Goal: Transaction & Acquisition: Purchase product/service

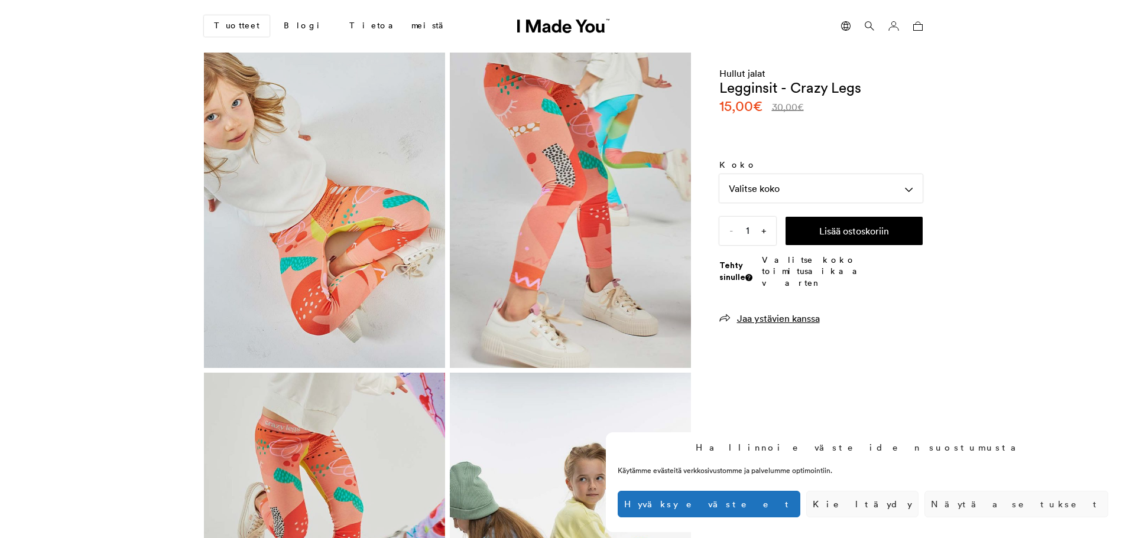
click at [912, 503] on font "Kieltäydy" at bounding box center [861, 504] width 99 height 11
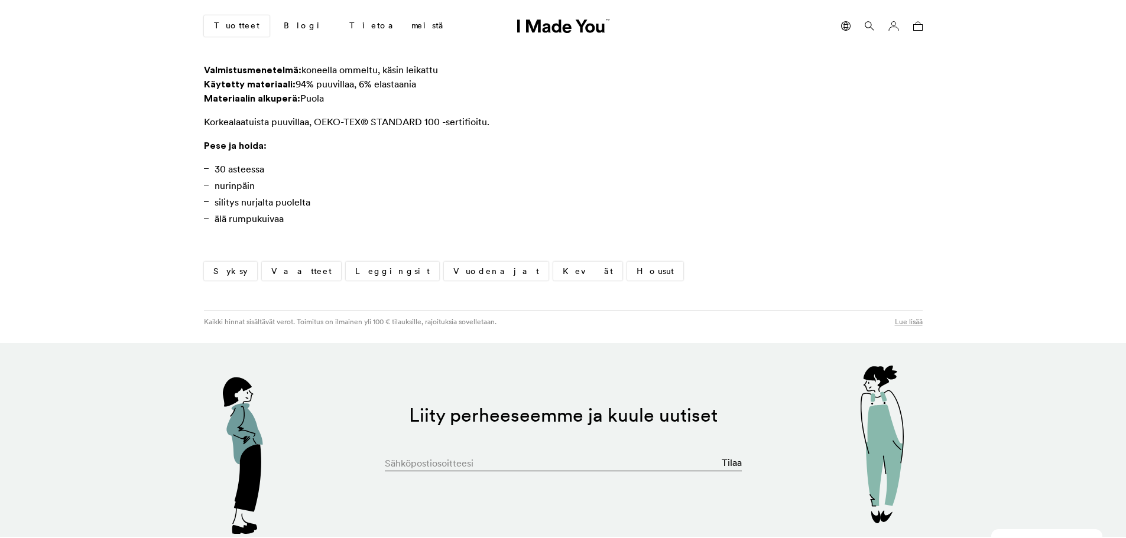
scroll to position [827, 0]
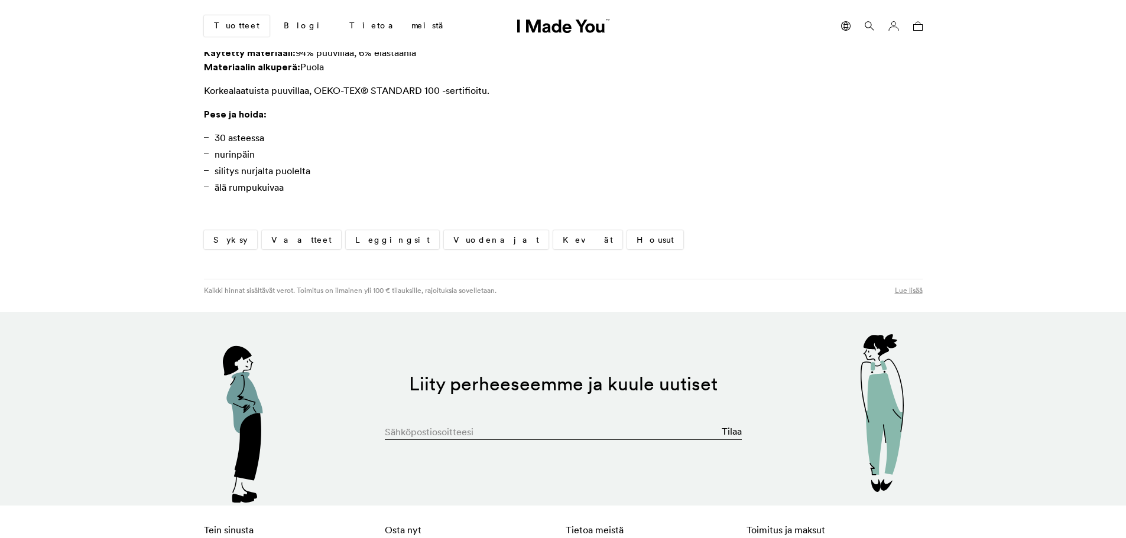
click at [355, 238] on font "Leggingsit" at bounding box center [392, 240] width 74 height 11
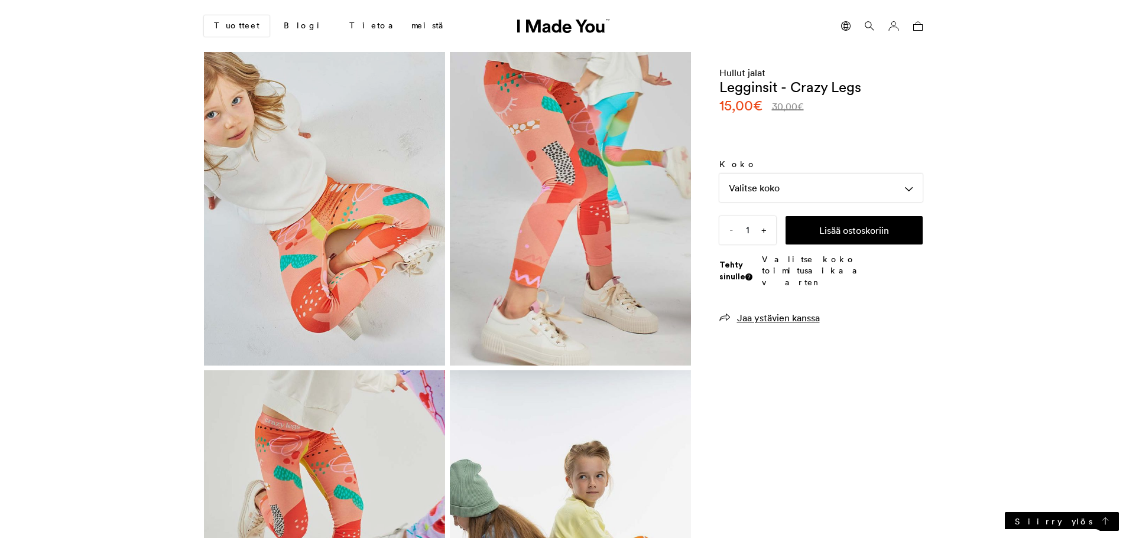
scroll to position [0, 0]
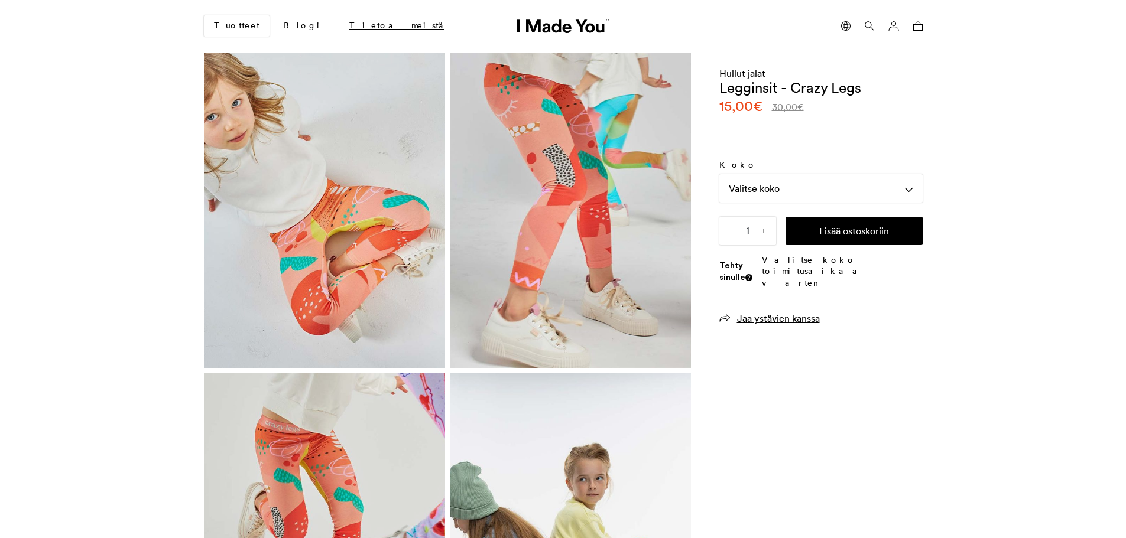
click at [349, 23] on font "Tietoa meistä" at bounding box center [396, 25] width 95 height 11
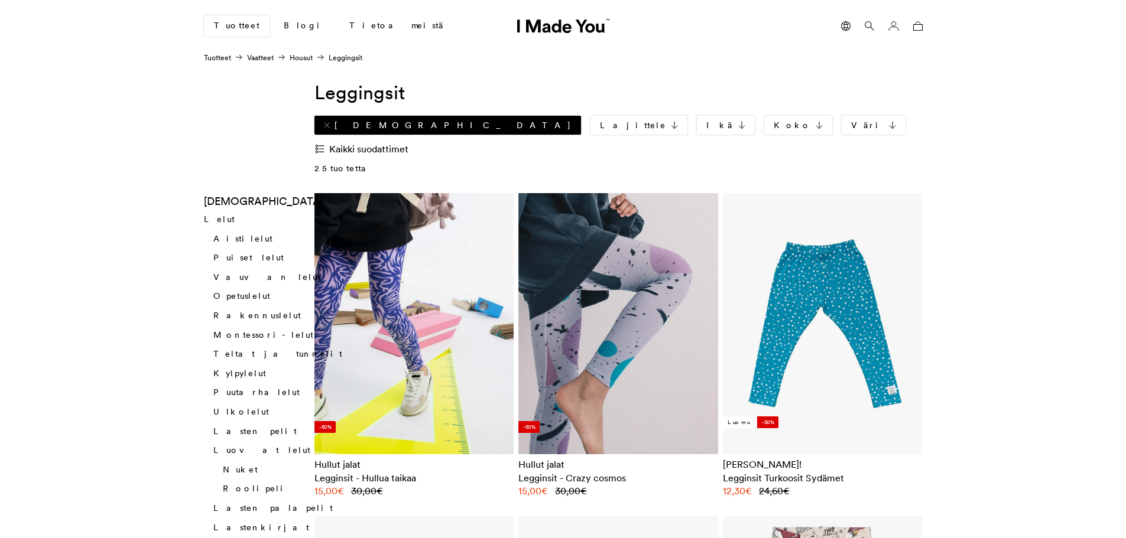
click at [344, 125] on font "[DEMOGRAPHIC_DATA]" at bounding box center [452, 125] width 237 height 11
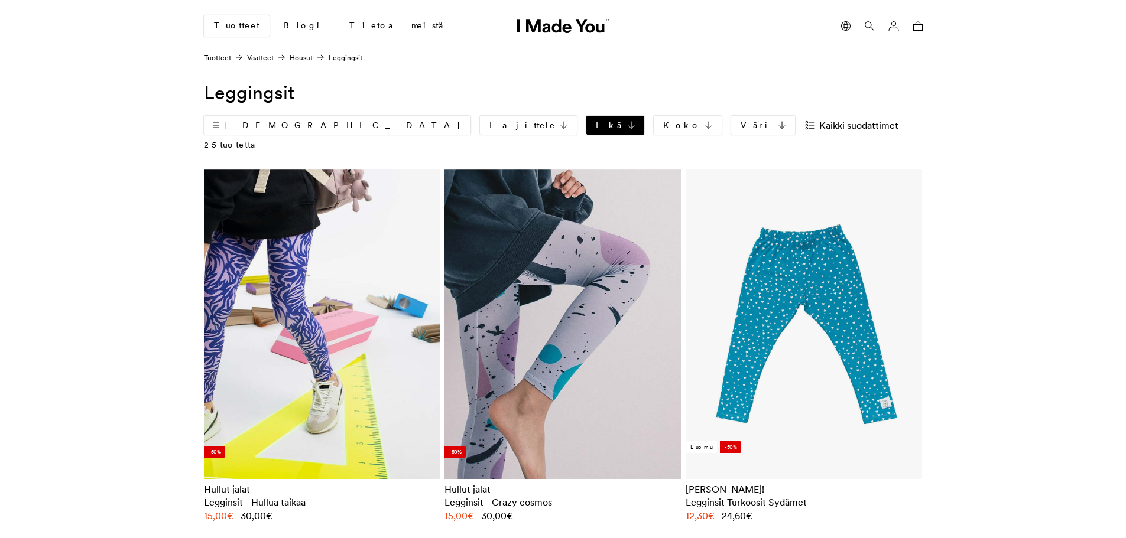
click at [596, 125] on font "Ikä" at bounding box center [609, 125] width 27 height 11
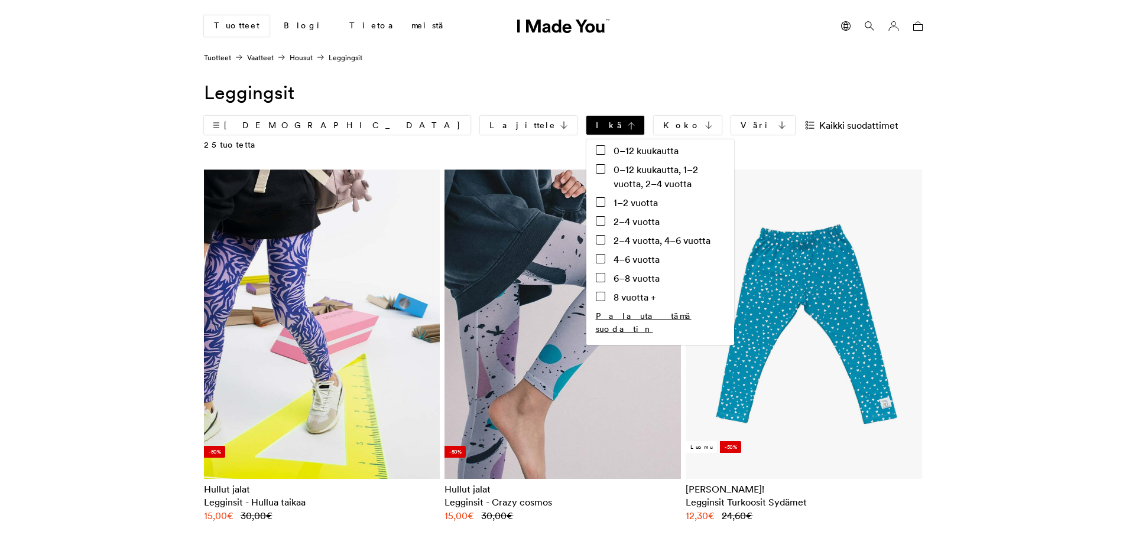
click at [596, 125] on font "Ikä" at bounding box center [609, 125] width 27 height 11
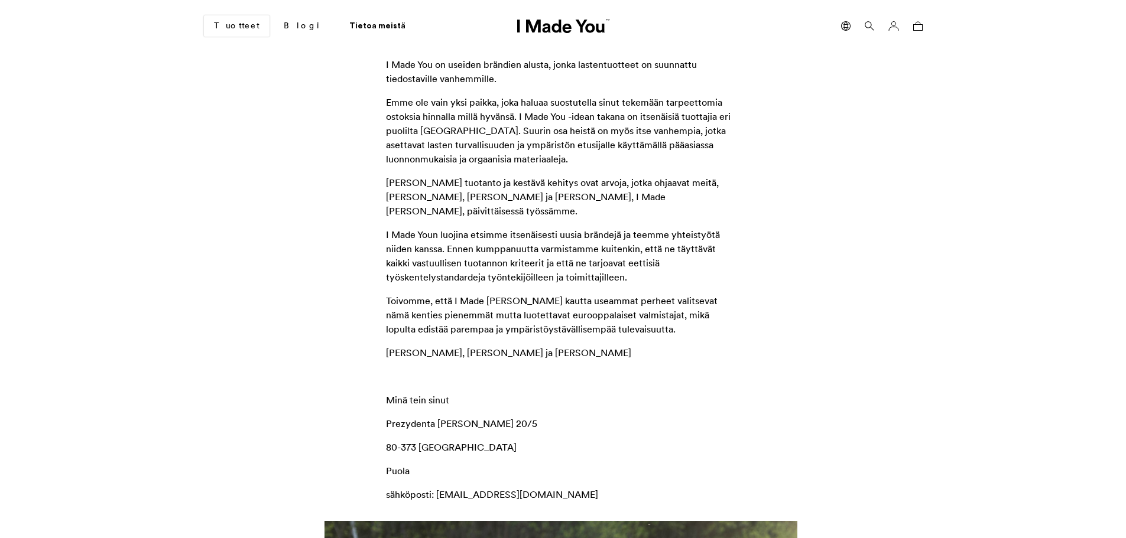
scroll to position [24, 0]
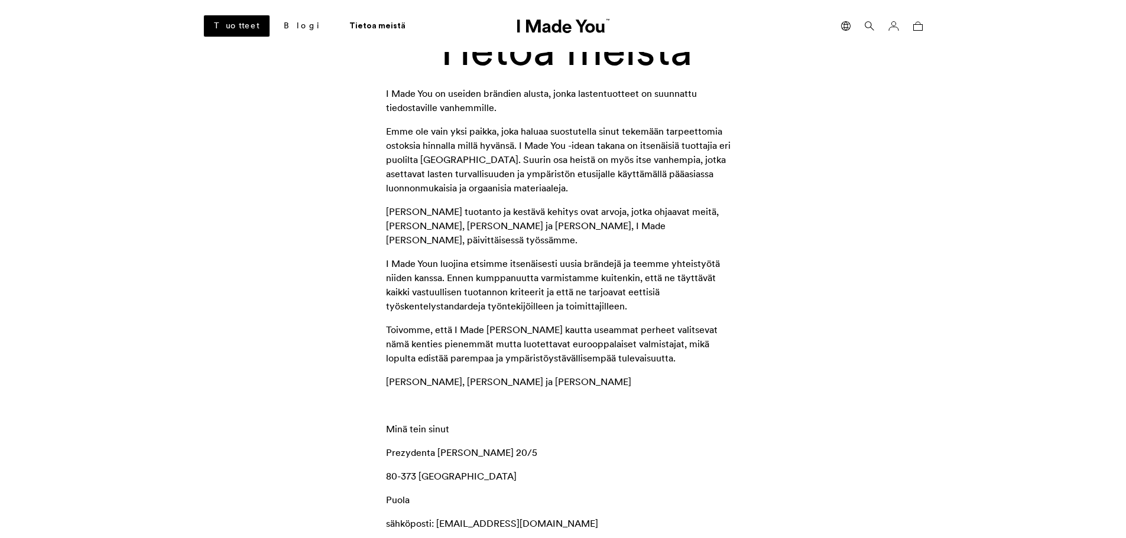
click at [233, 33] on link "Tuotteet" at bounding box center [237, 25] width 66 height 21
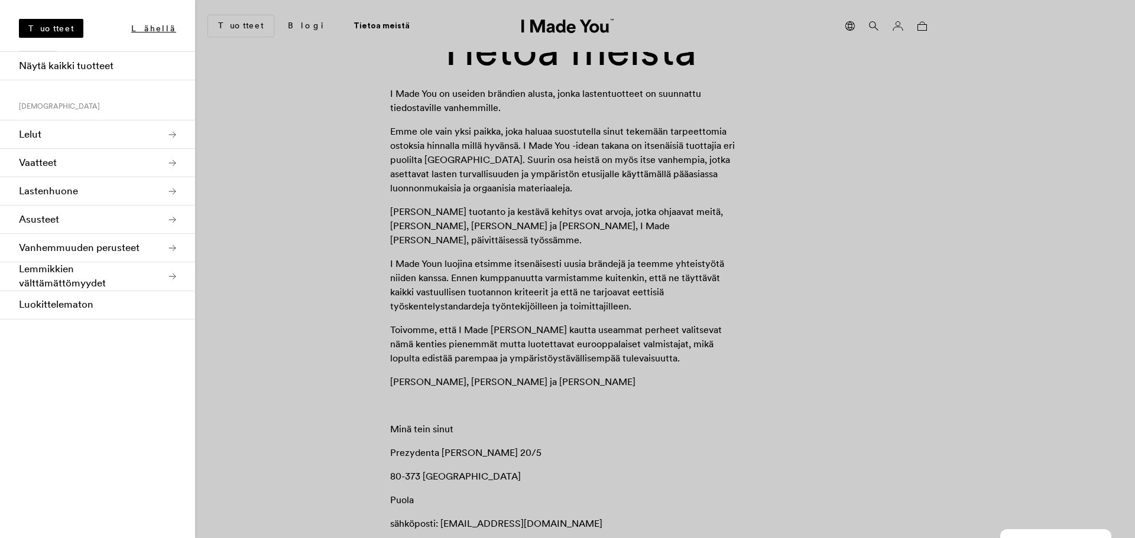
click at [58, 301] on font "Luokittelematon" at bounding box center [56, 304] width 74 height 13
click at [51, 162] on font "Vaatteet" at bounding box center [38, 162] width 38 height 13
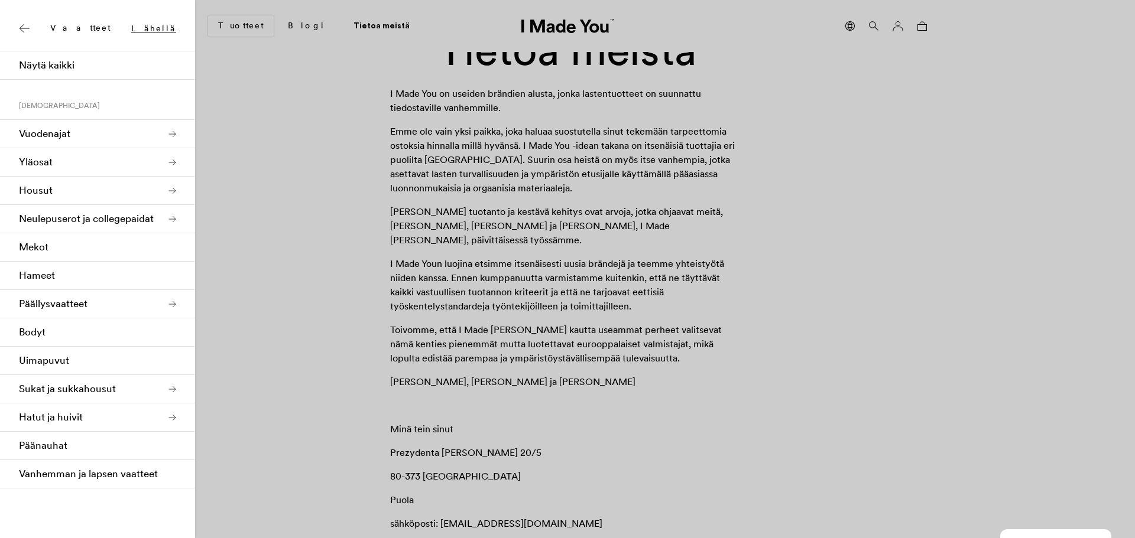
click at [116, 472] on font "Vanhemman ja lapsen vaatteet" at bounding box center [88, 473] width 139 height 13
